Goal: Navigation & Orientation: Find specific page/section

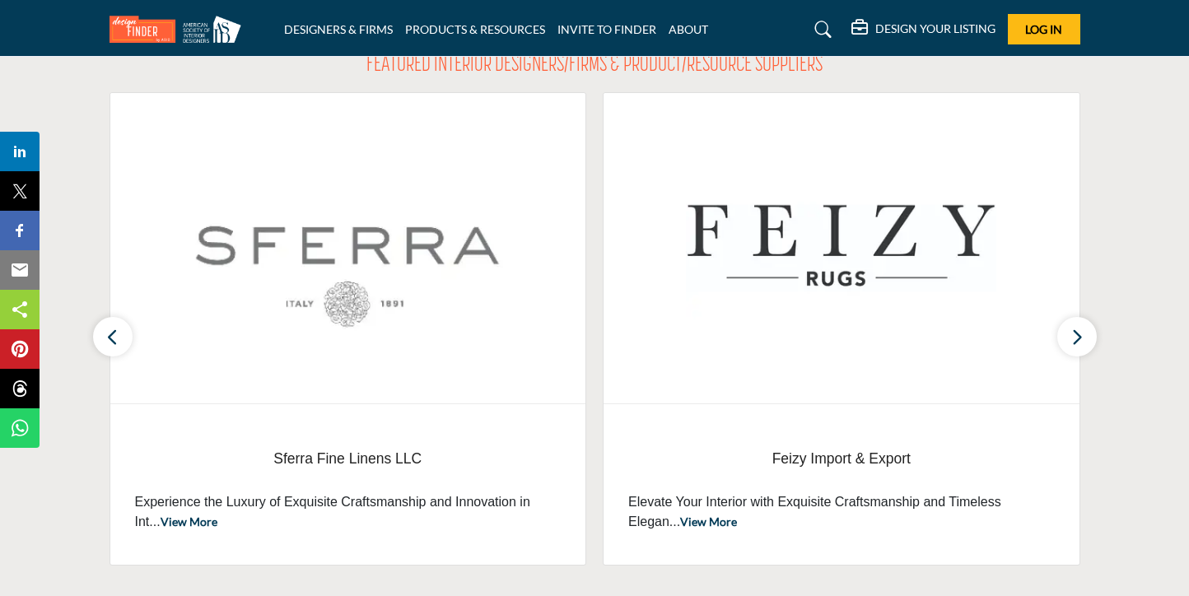
scroll to position [574, 0]
click at [1077, 335] on icon "button" at bounding box center [1076, 336] width 13 height 21
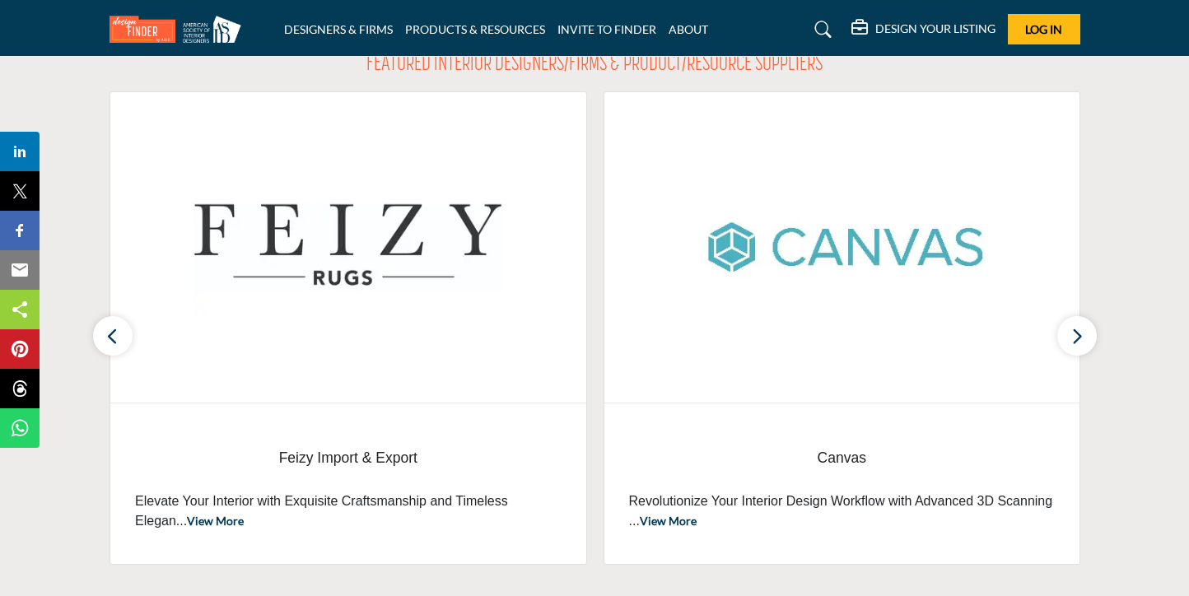
click at [697, 523] on link "View More" at bounding box center [668, 521] width 57 height 14
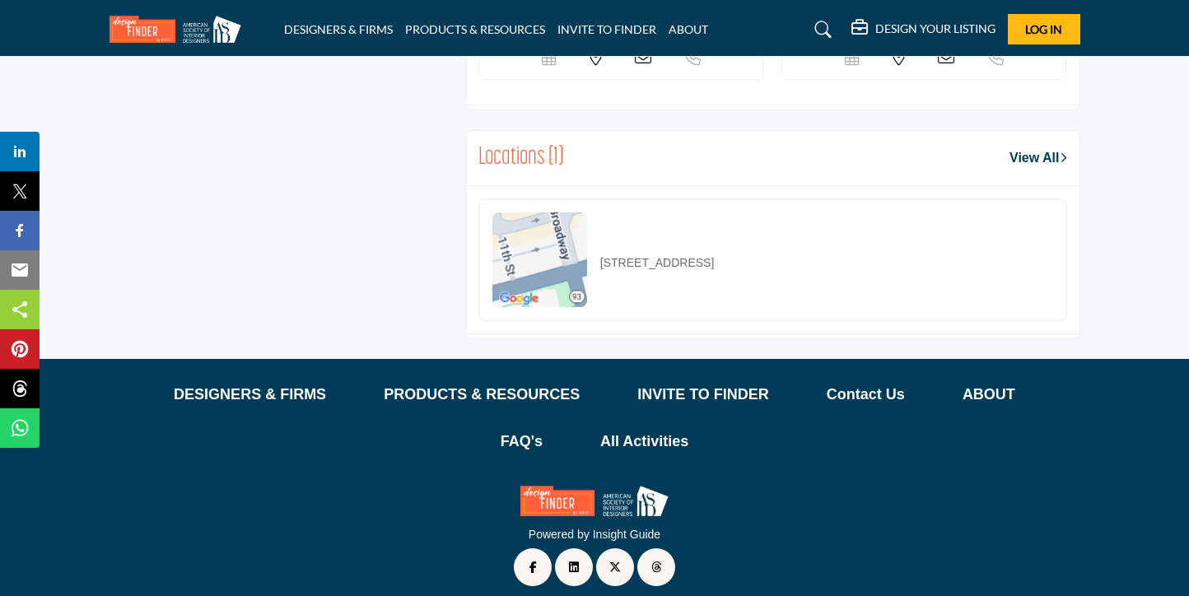
scroll to position [1726, 0]
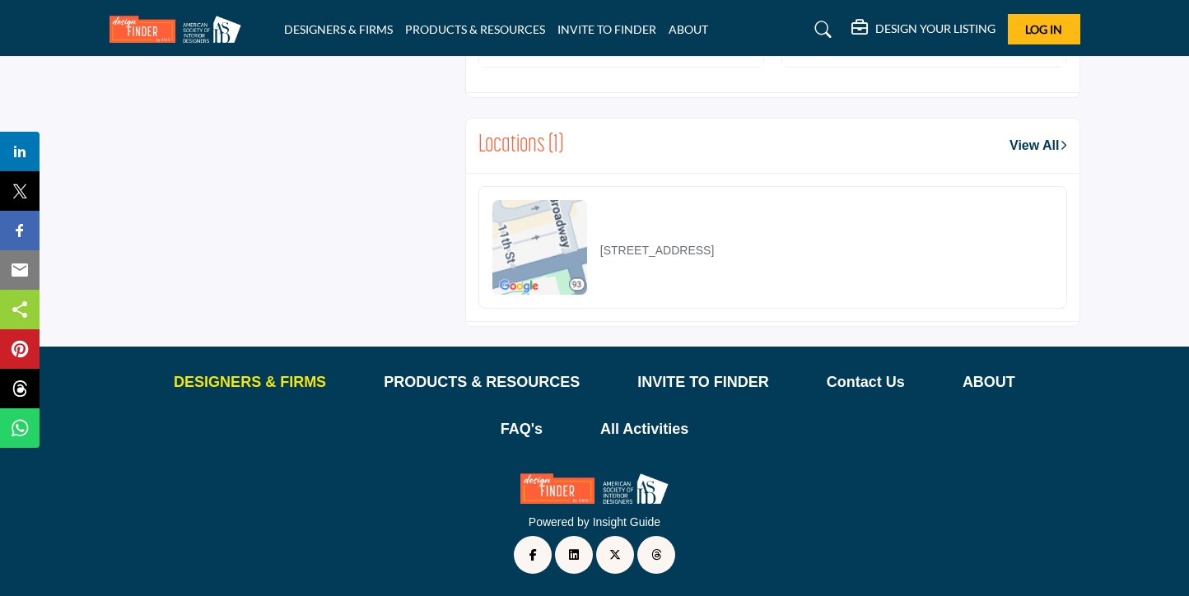
click at [243, 387] on p "DESIGNERS & FIRMS" at bounding box center [250, 382] width 152 height 22
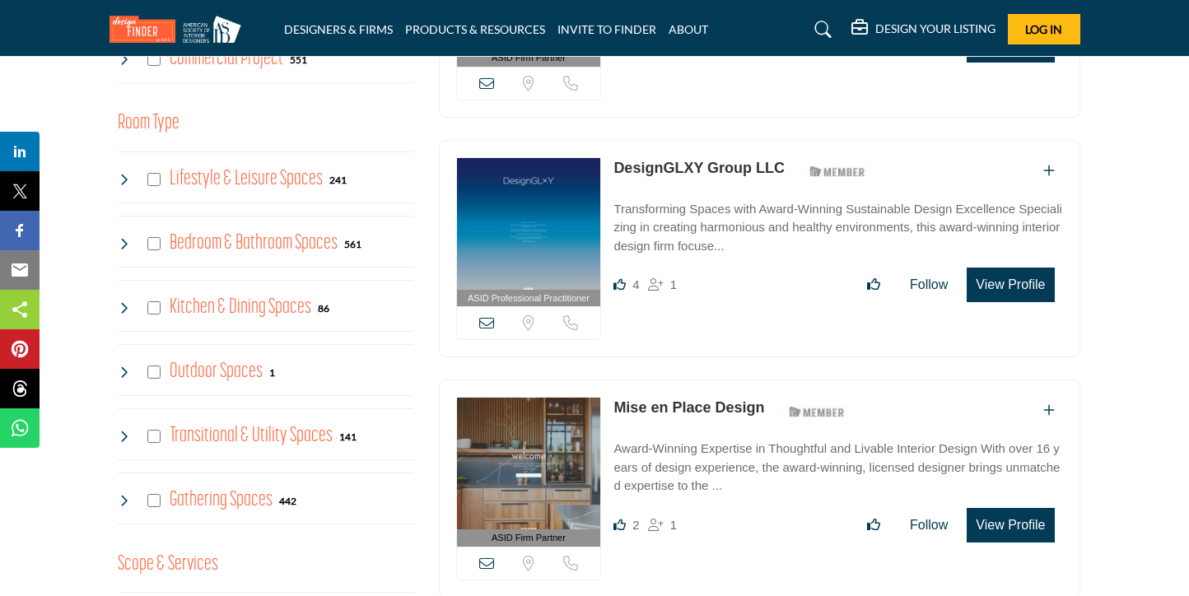
scroll to position [806, 0]
